Goal: Transaction & Acquisition: Purchase product/service

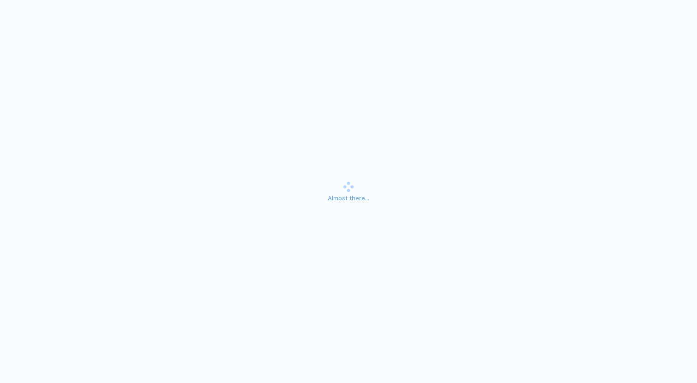
click at [438, 72] on div "Almost there..." at bounding box center [348, 191] width 697 height 383
type input "****"
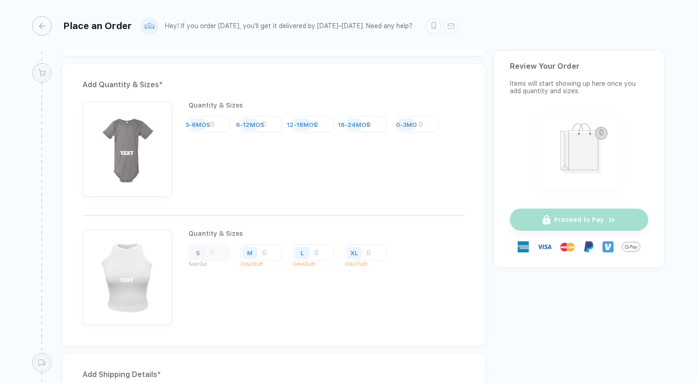
scroll to position [662, 0]
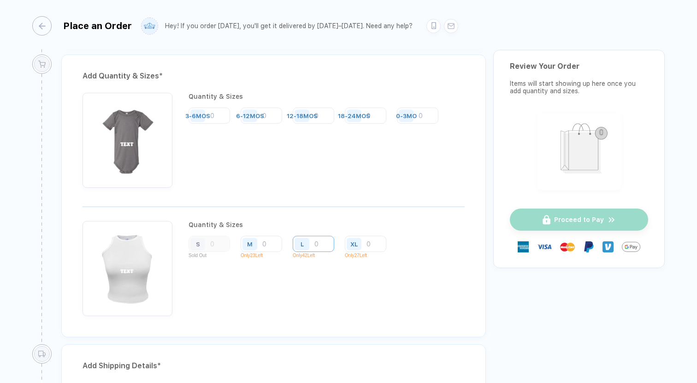
click at [320, 236] on input "number" at bounding box center [313, 243] width 41 height 16
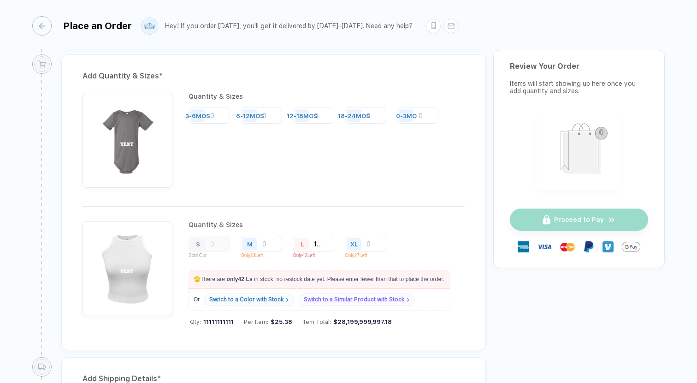
scroll to position [0, 14]
type input "11111111111"
click at [327, 245] on input "11111111111" at bounding box center [313, 243] width 41 height 16
click at [383, 212] on div "Add Quantity & Sizes * Quantity & Sizes 3-6MOS 6-12MOS 12-18MOS 18-24MOS 0-3MO …" at bounding box center [273, 201] width 424 height 295
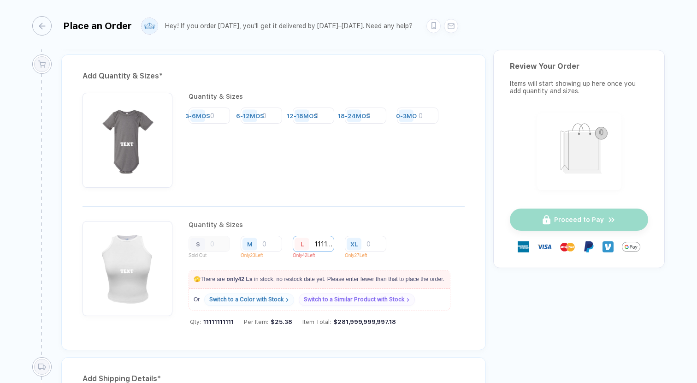
click at [319, 239] on input "11111111111" at bounding box center [313, 243] width 41 height 16
drag, startPoint x: 319, startPoint y: 242, endPoint x: 414, endPoint y: 237, distance: 95.0
click at [412, 236] on div "S Sold Out M Only 23 Left L 11111111111 Only 42 Left XL Only 27 Left" at bounding box center [318, 248] width 261 height 27
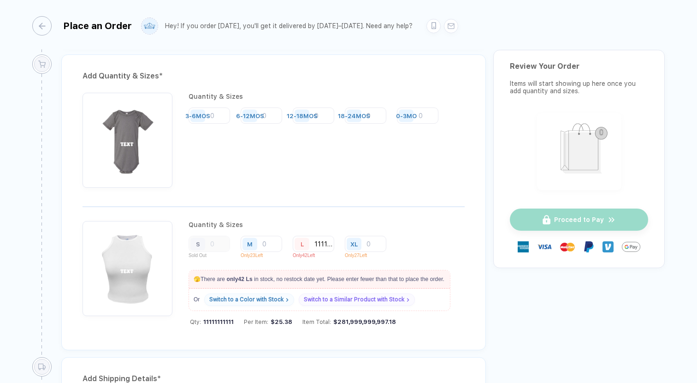
click at [405, 231] on div "Quantity & Sizes S Sold Out M Only 23 Left L 11111111111 Only 42 Left XL Only 2…" at bounding box center [318, 275] width 261 height 108
